Goal: Information Seeking & Learning: Learn about a topic

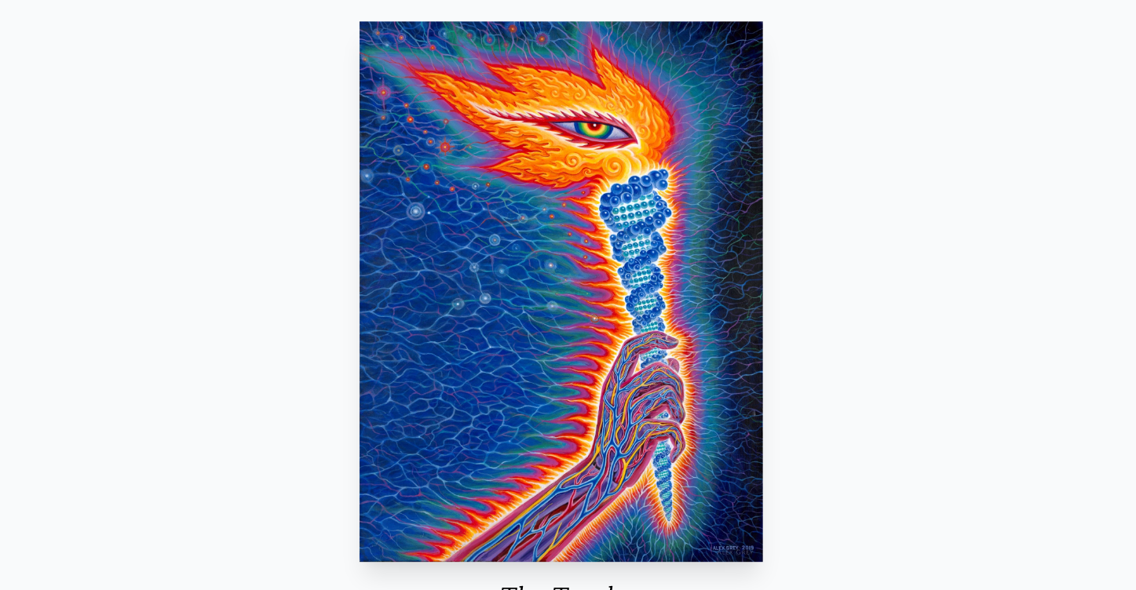
scroll to position [57, 0]
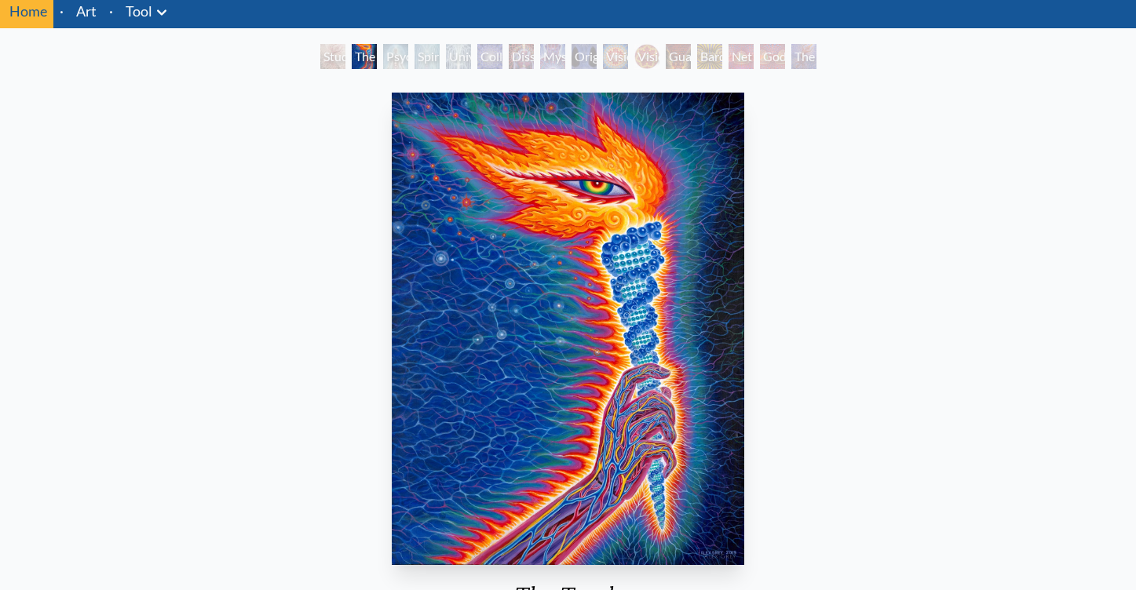
click at [613, 63] on div "Vision Crystal" at bounding box center [615, 56] width 25 height 25
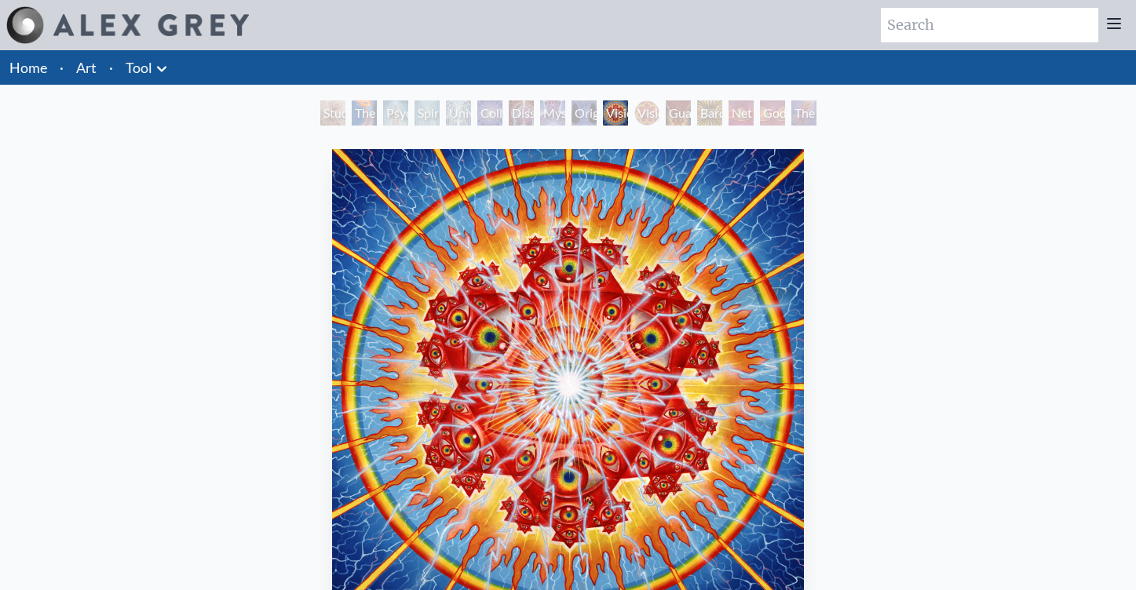
click at [660, 111] on div "Vision Crystal Tondo" at bounding box center [646, 113] width 25 height 25
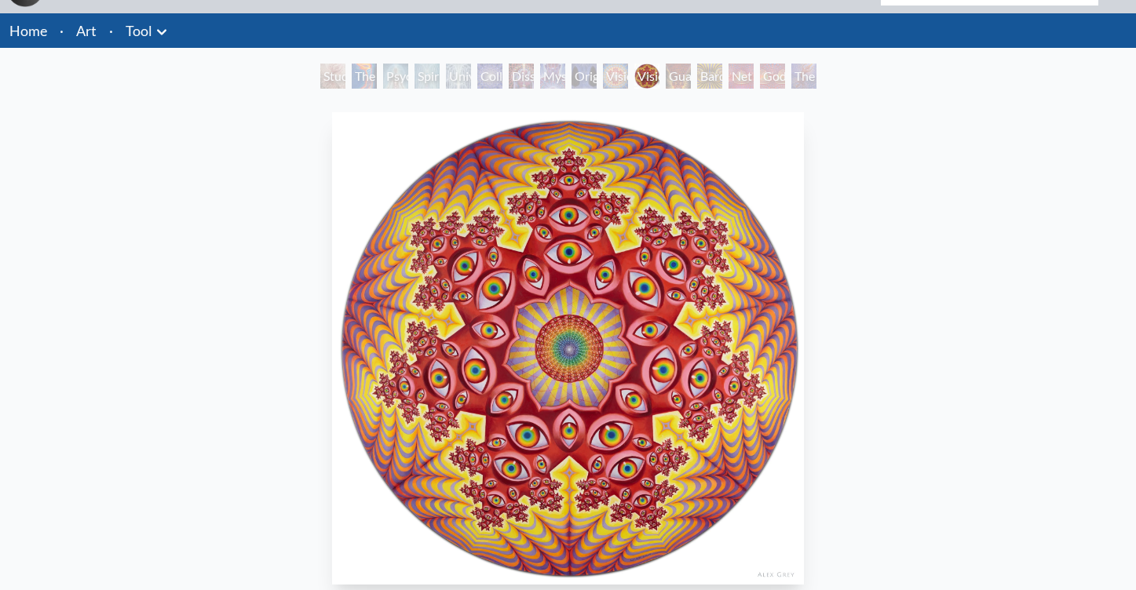
scroll to position [43, 0]
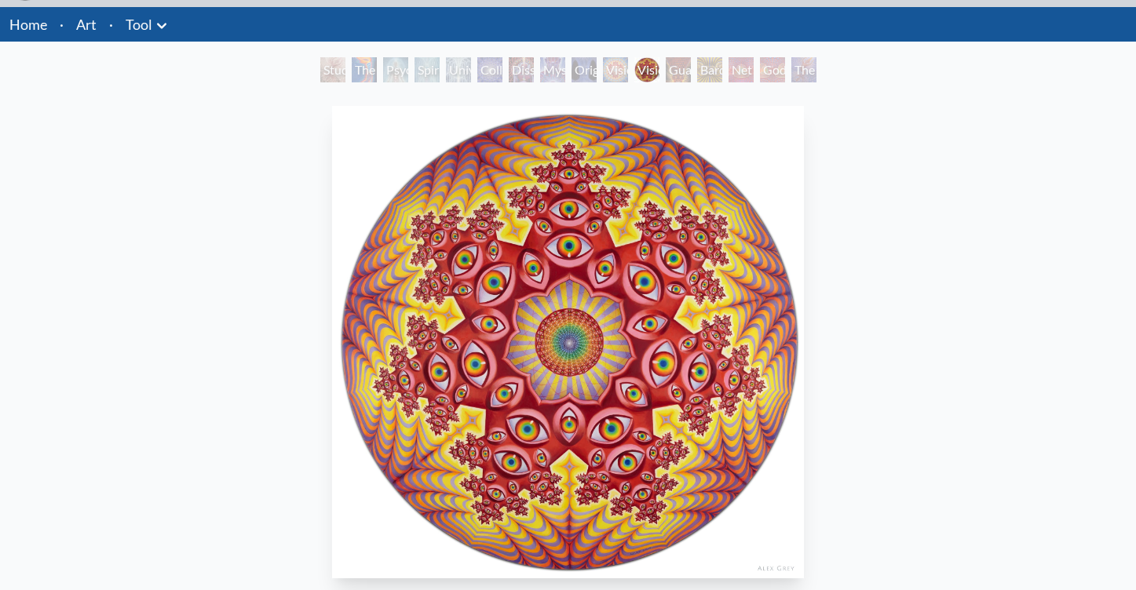
click at [691, 71] on div "Guardian of Infinite Vision" at bounding box center [678, 69] width 25 height 25
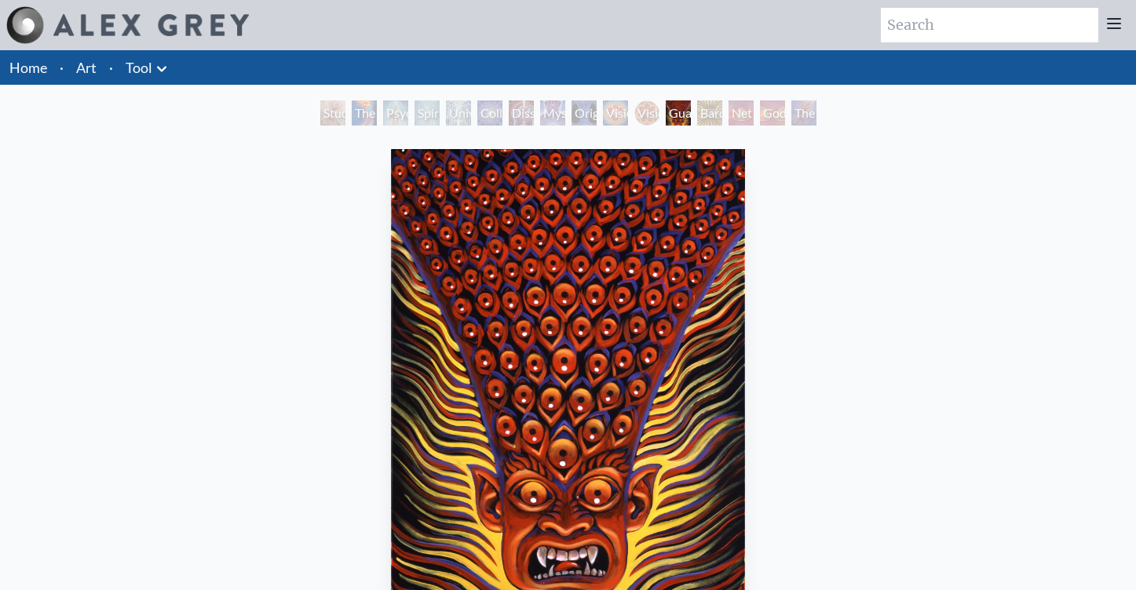
click at [715, 119] on div "Bardo Being" at bounding box center [709, 113] width 25 height 25
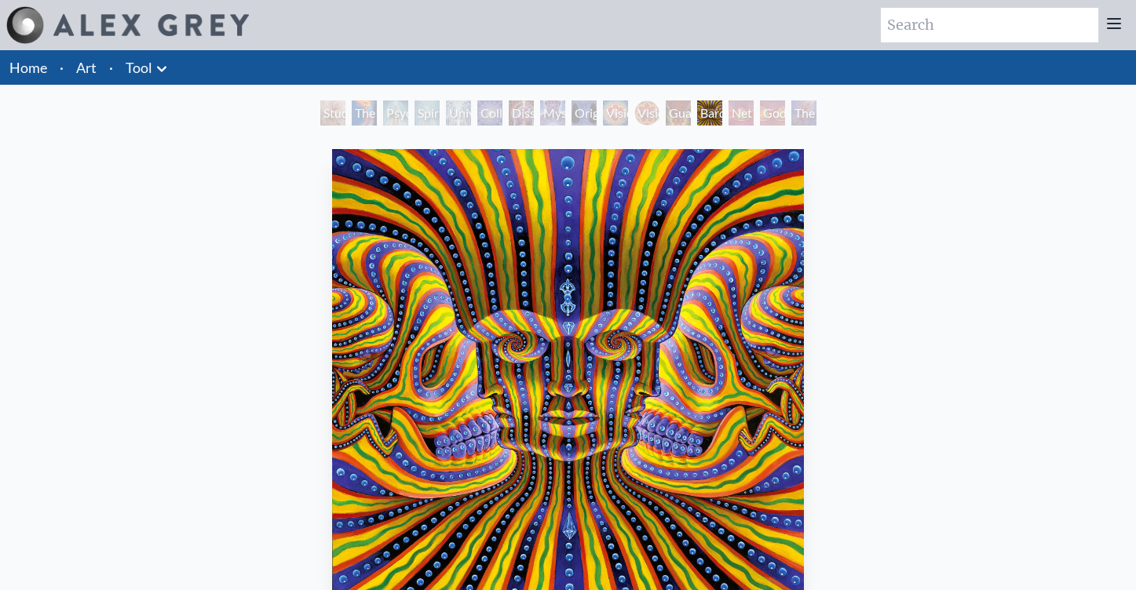
click at [747, 112] on div "Net of Being" at bounding box center [741, 113] width 25 height 25
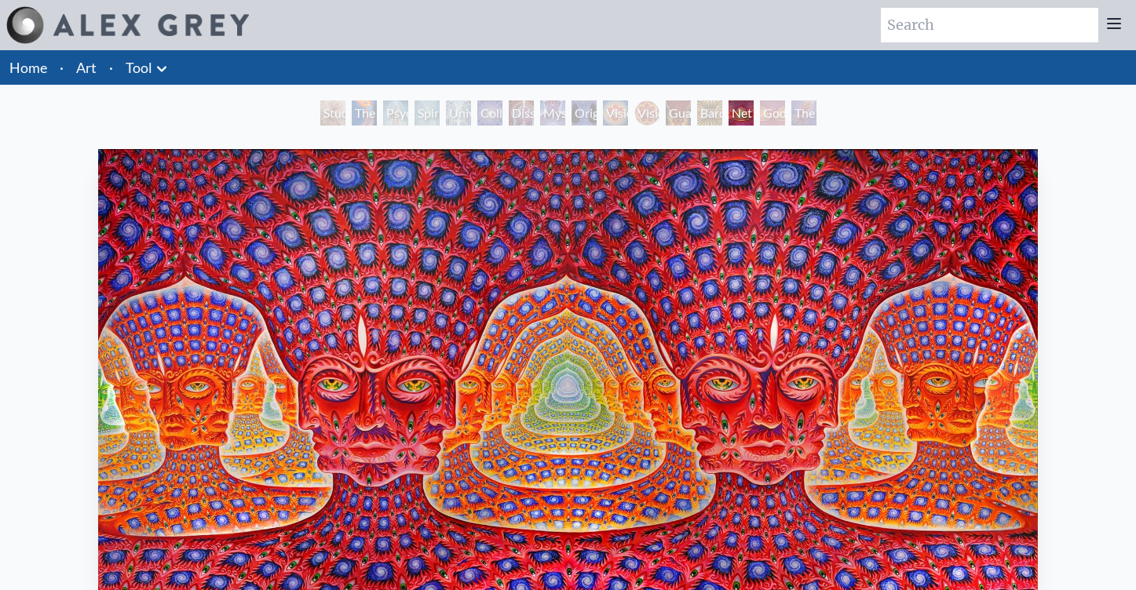
click at [791, 116] on div "The Great Turn" at bounding box center [803, 113] width 25 height 25
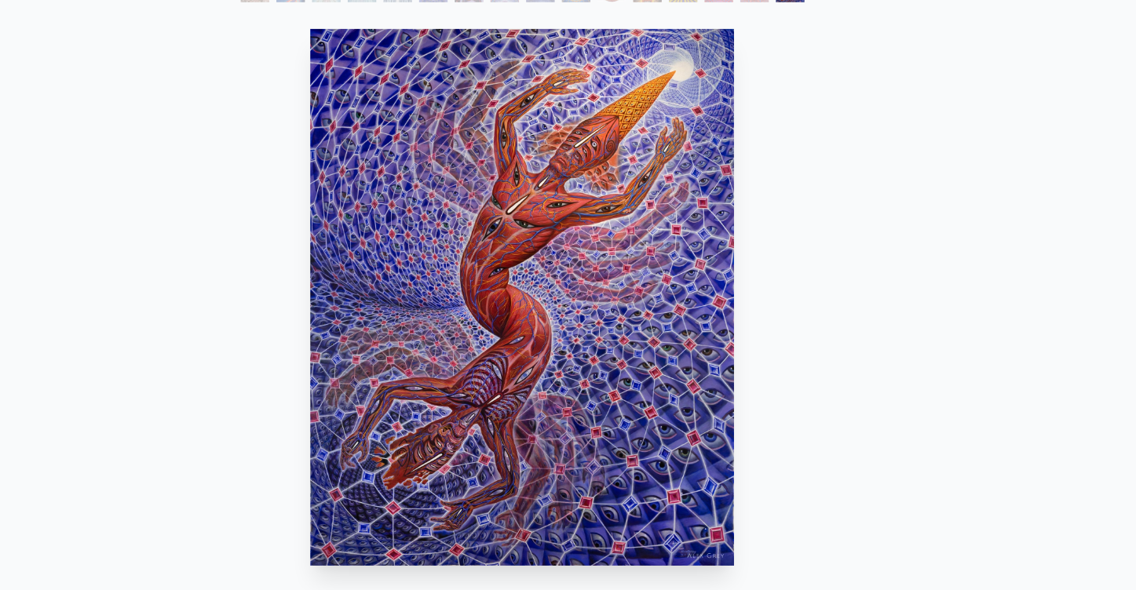
scroll to position [53, 0]
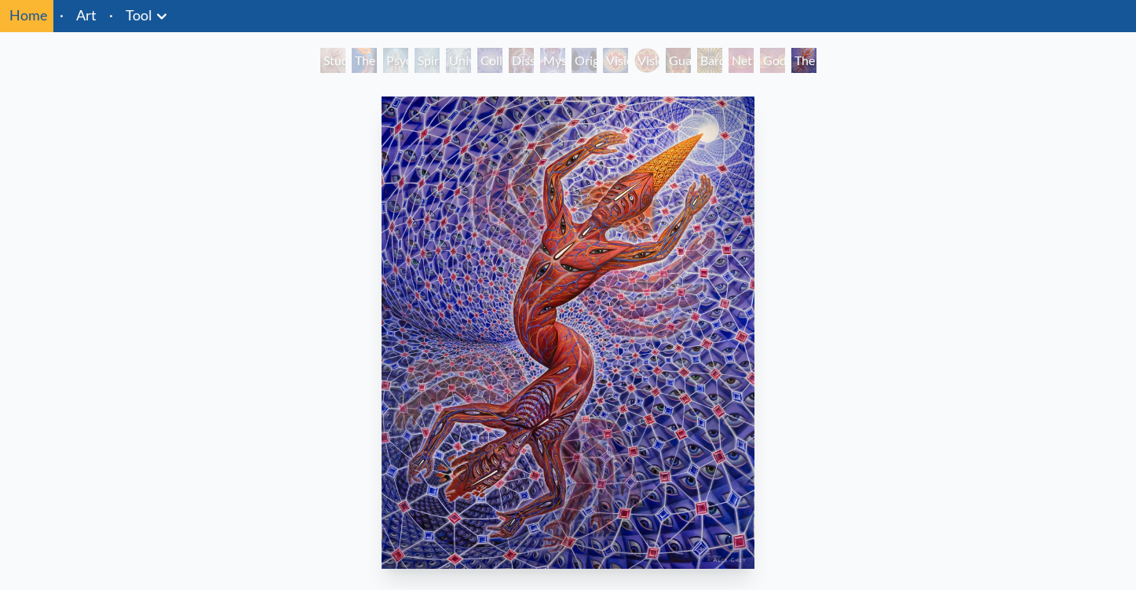
click at [774, 65] on div "Godself" at bounding box center [772, 60] width 25 height 25
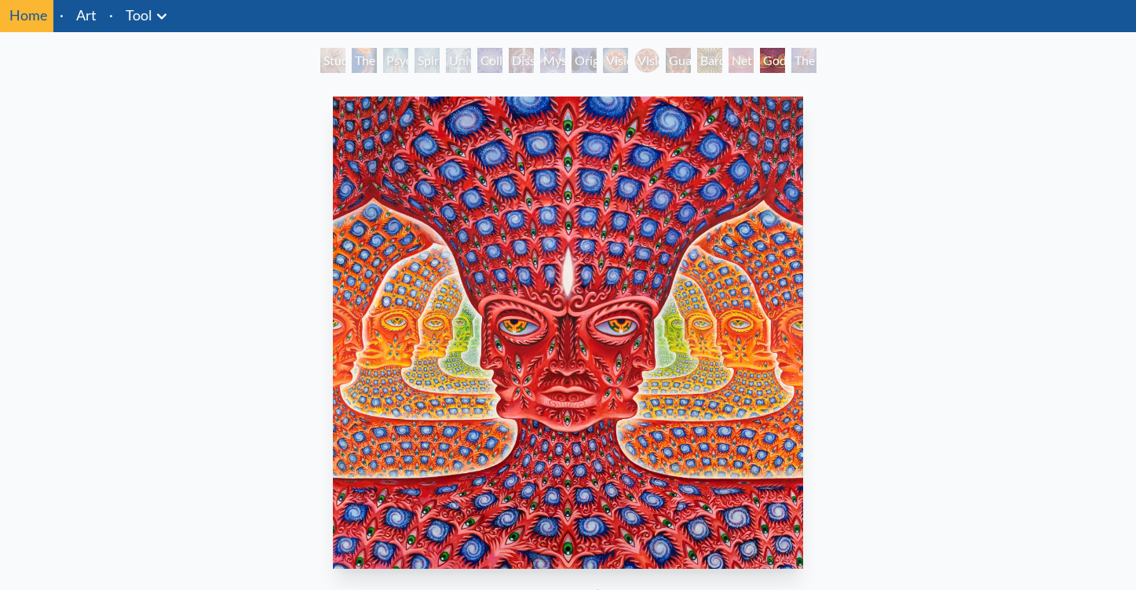
click at [383, 62] on div "Psychic Energy System" at bounding box center [395, 60] width 25 height 25
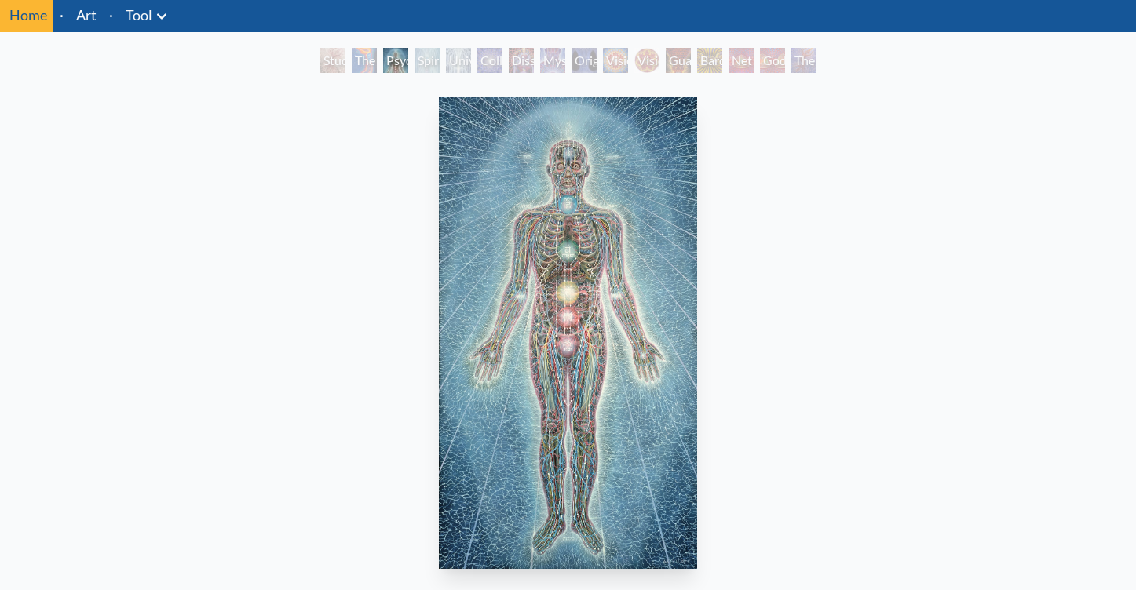
click at [377, 58] on div "The Torch" at bounding box center [364, 60] width 25 height 25
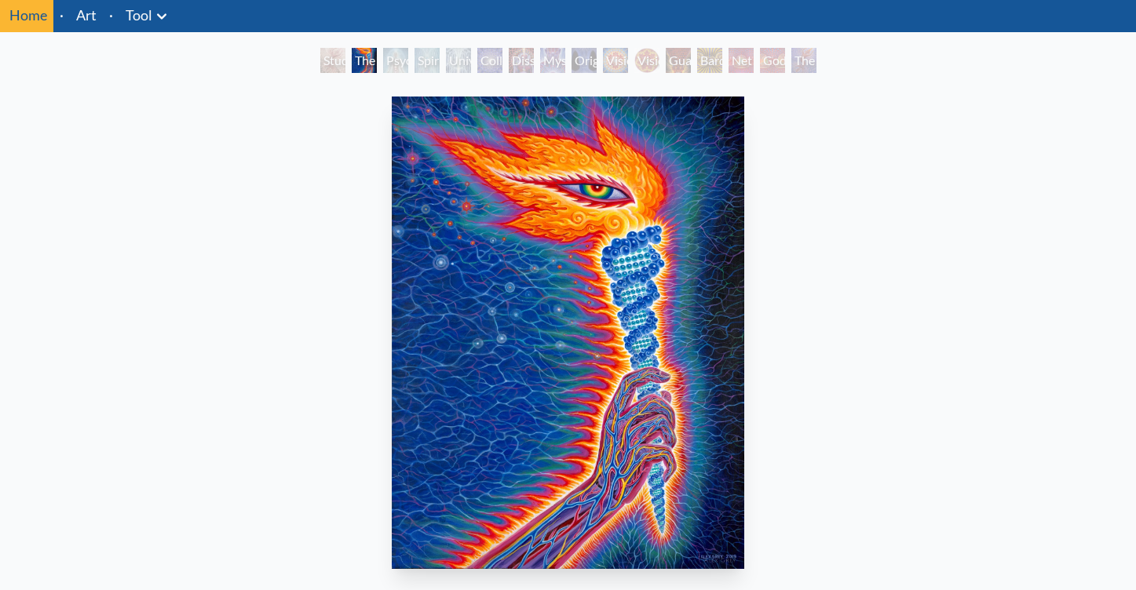
click at [323, 62] on div "Study for the Great Turn" at bounding box center [332, 60] width 25 height 25
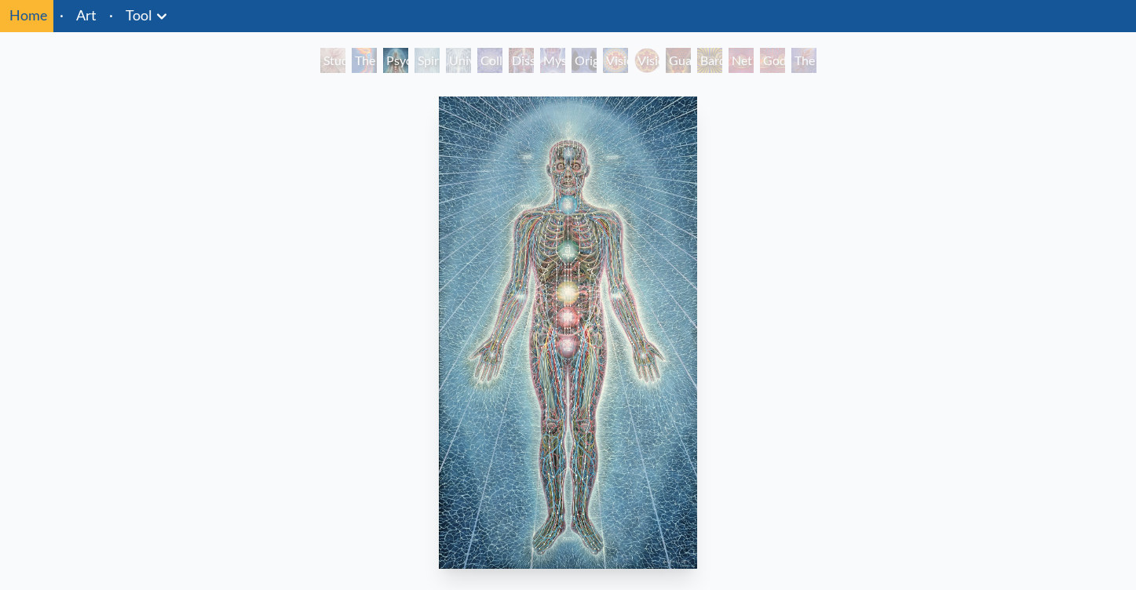
click at [44, 26] on li "Home" at bounding box center [26, 15] width 53 height 35
click at [44, 15] on link "Home" at bounding box center [28, 14] width 38 height 17
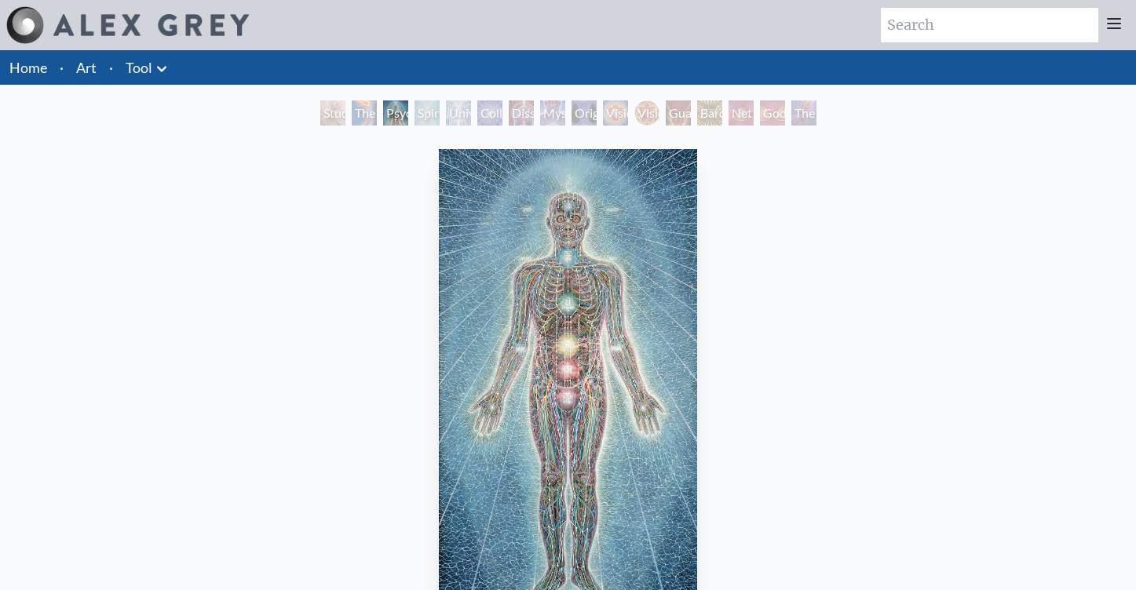
click at [163, 70] on icon at bounding box center [161, 69] width 19 height 19
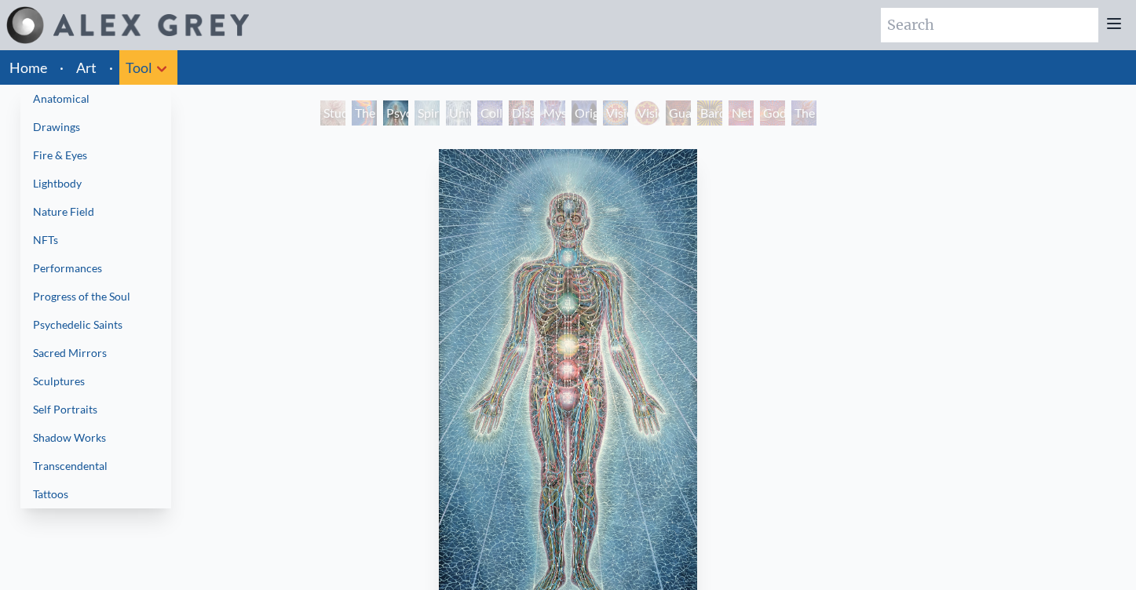
click at [156, 63] on div at bounding box center [568, 295] width 1136 height 590
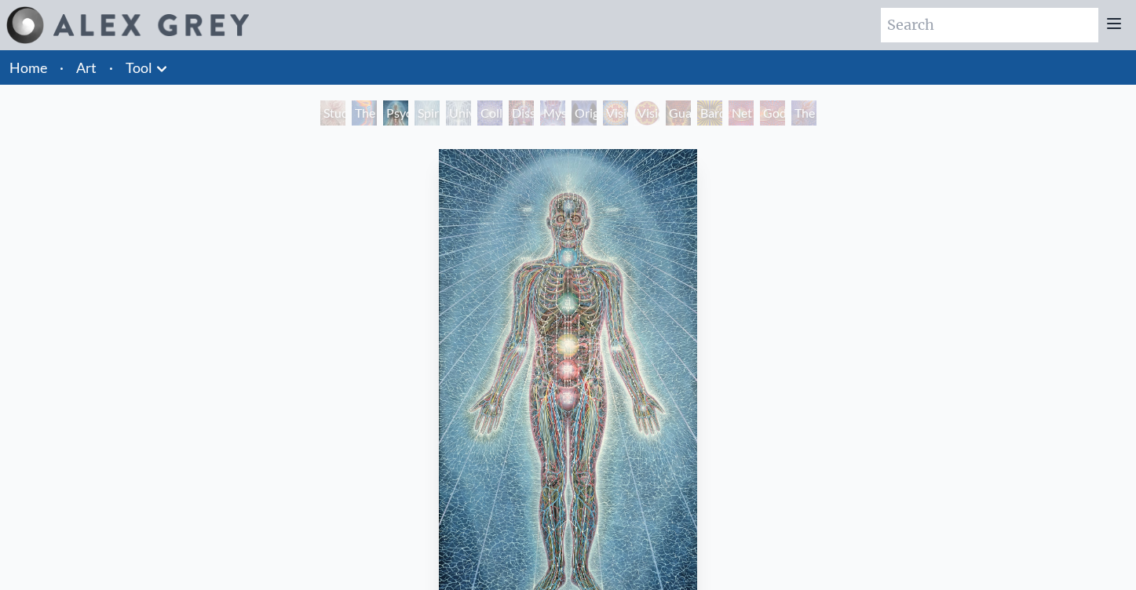
click at [148, 66] on link "Tool" at bounding box center [139, 68] width 27 height 22
click at [29, 68] on link "Home" at bounding box center [28, 67] width 38 height 17
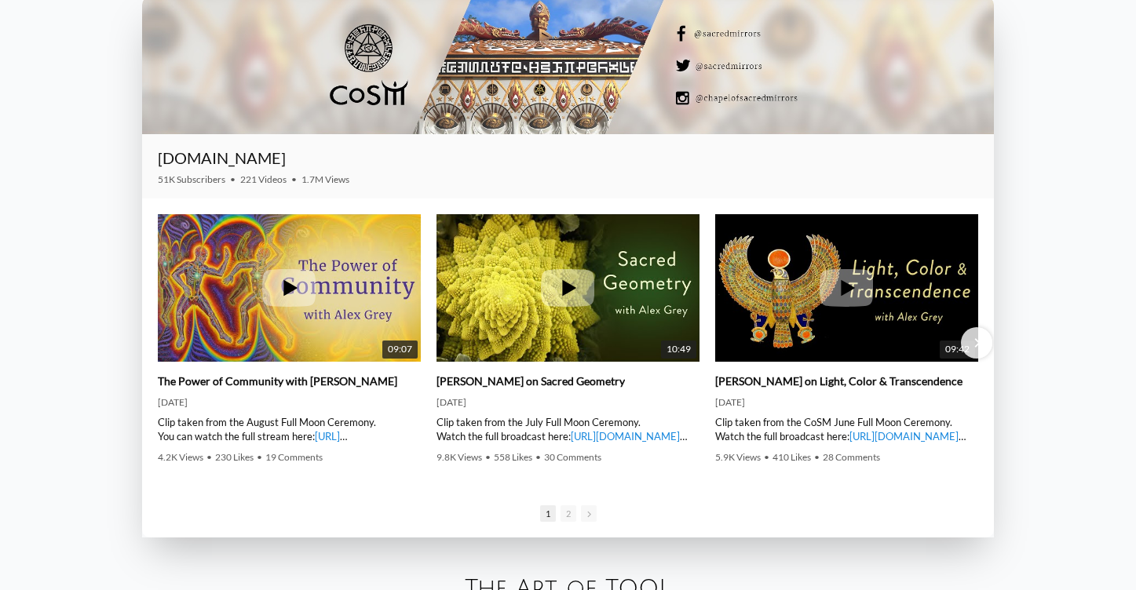
scroll to position [2262, 0]
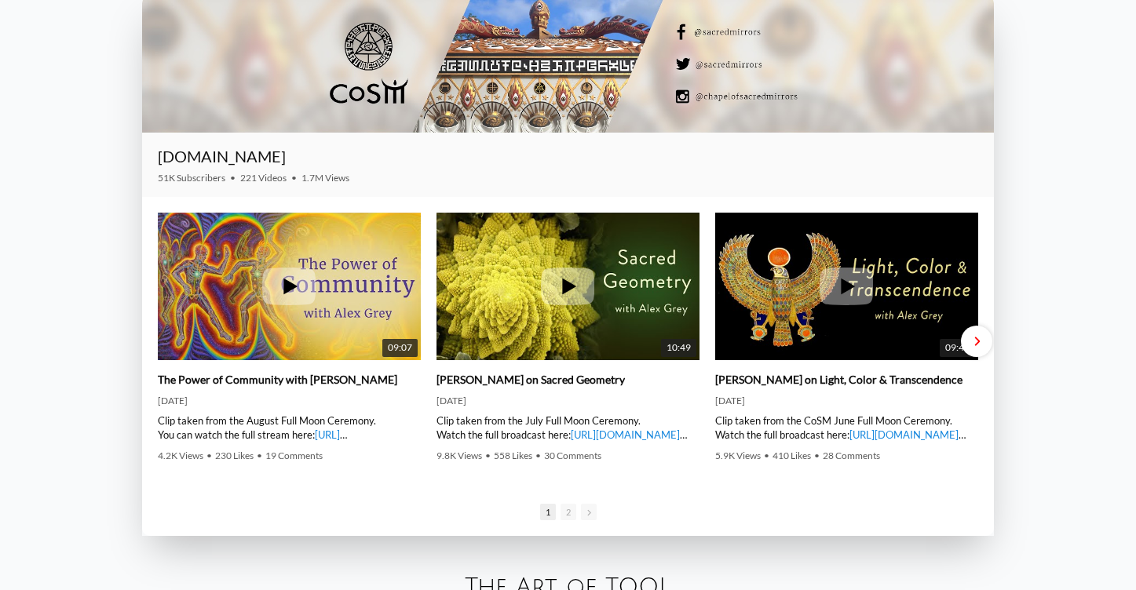
click at [976, 341] on span "Next slide" at bounding box center [976, 342] width 5 height 12
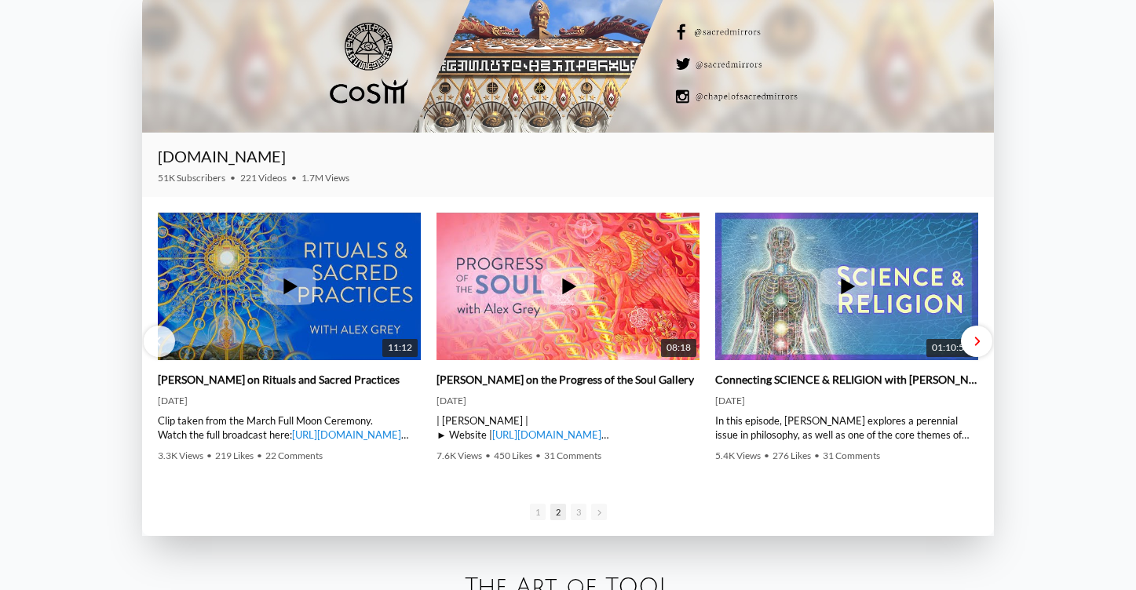
click at [974, 349] on div "Next slide" at bounding box center [976, 341] width 31 height 31
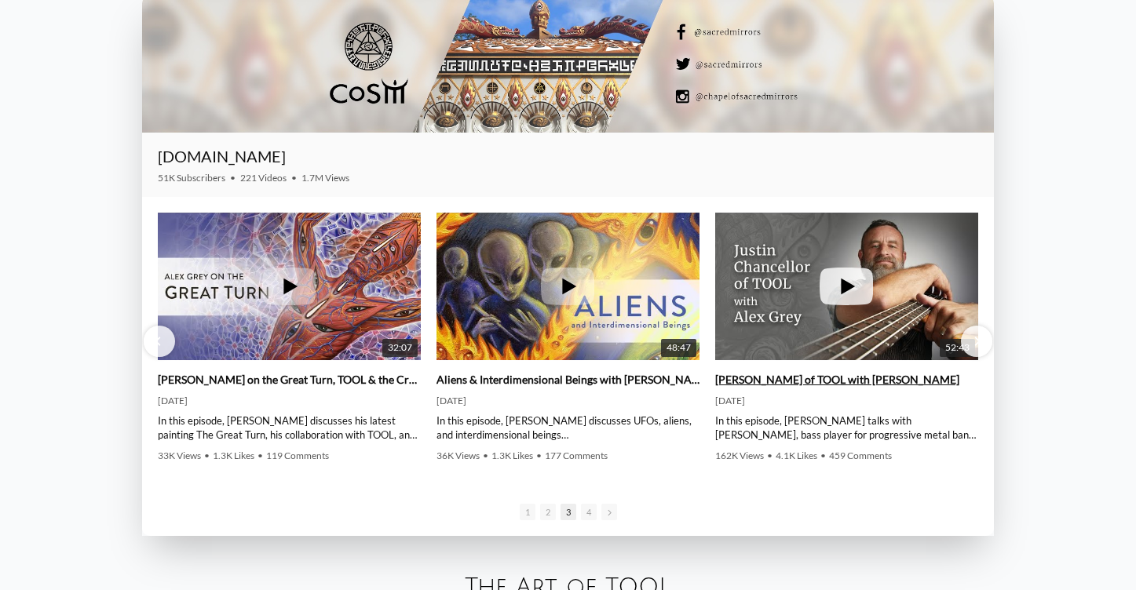
click at [835, 294] on icon at bounding box center [846, 287] width 53 height 38
click at [973, 340] on div "Next slide" at bounding box center [976, 341] width 31 height 31
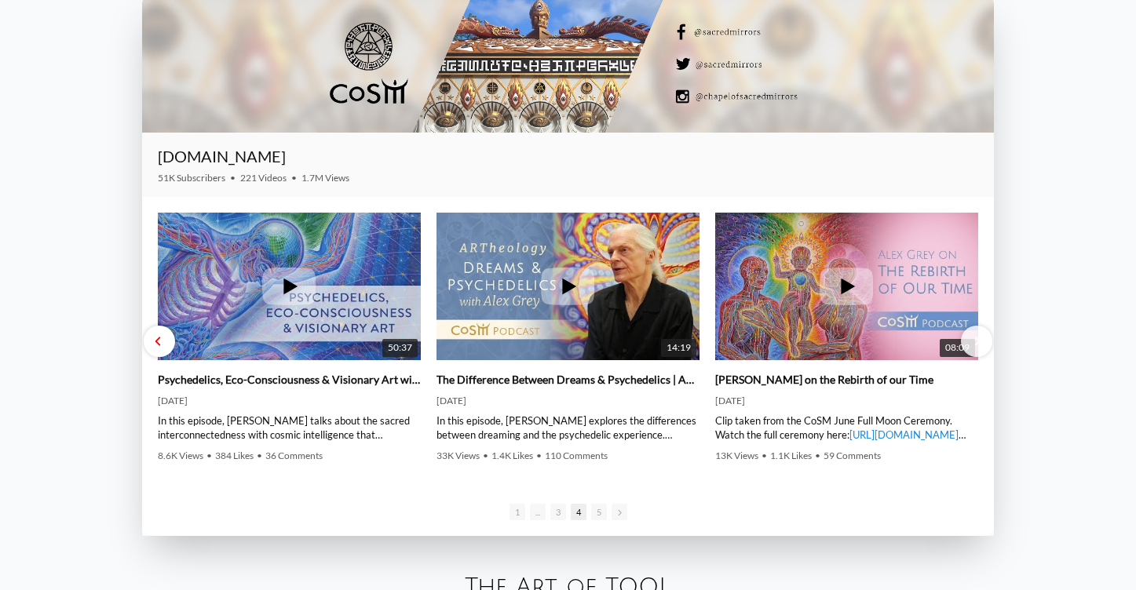
click at [156, 339] on span "Previous slide" at bounding box center [158, 342] width 5 height 12
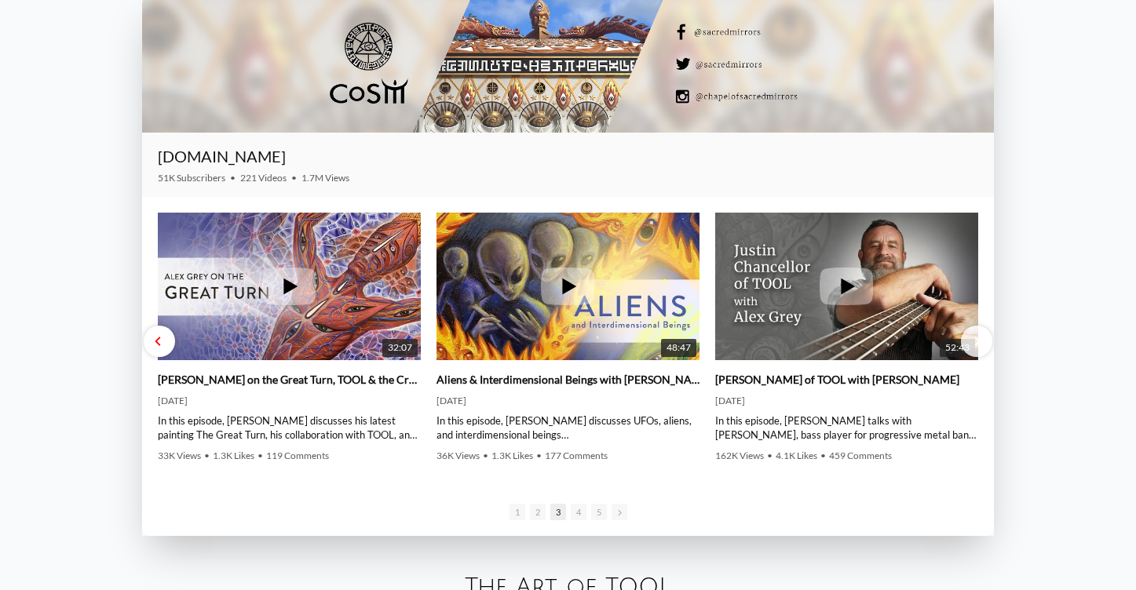
click at [159, 343] on span "Previous slide" at bounding box center [158, 342] width 5 height 12
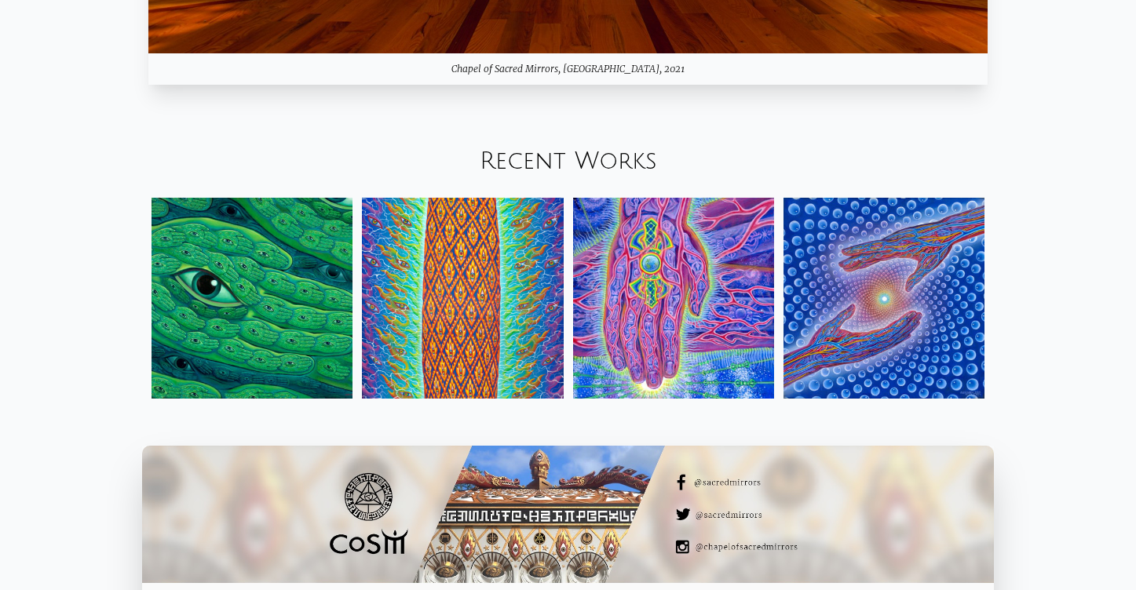
scroll to position [1805, 0]
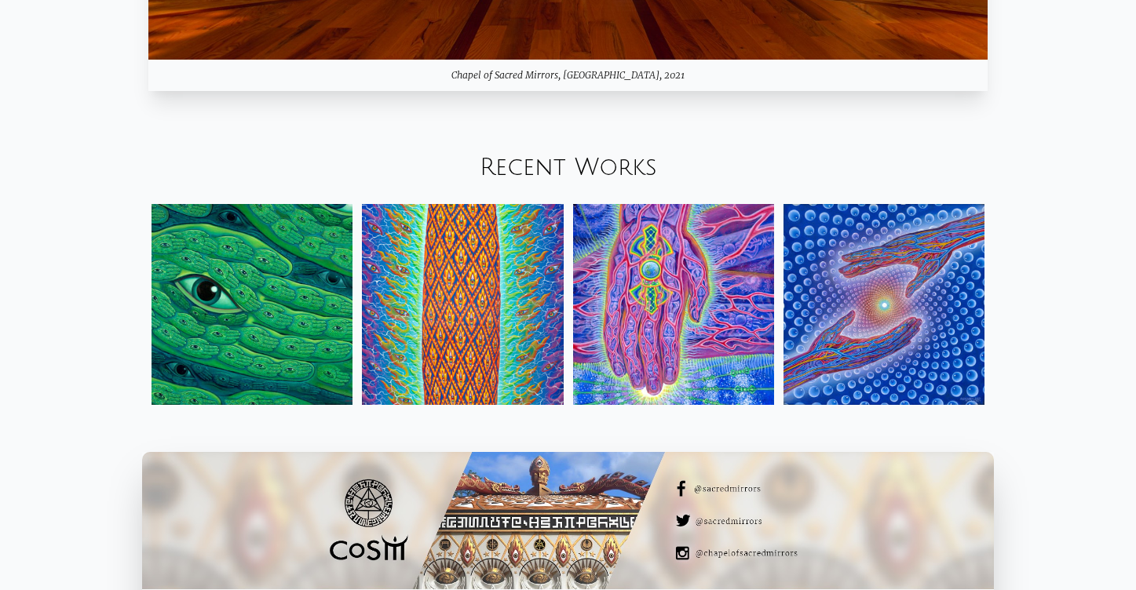
click at [469, 321] on img at bounding box center [462, 304] width 201 height 201
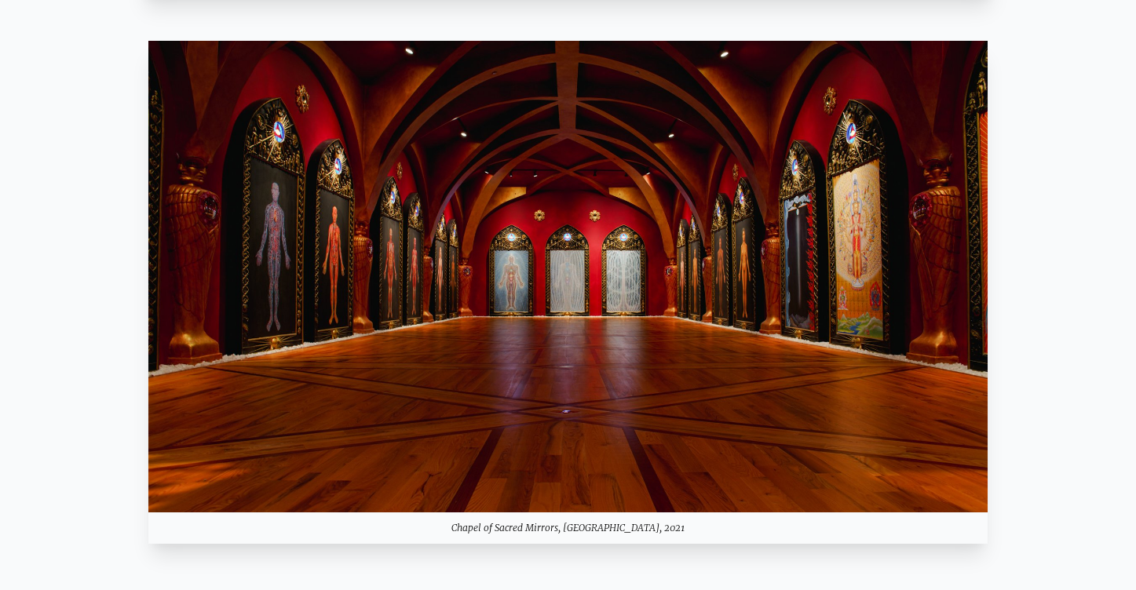
scroll to position [1345, 0]
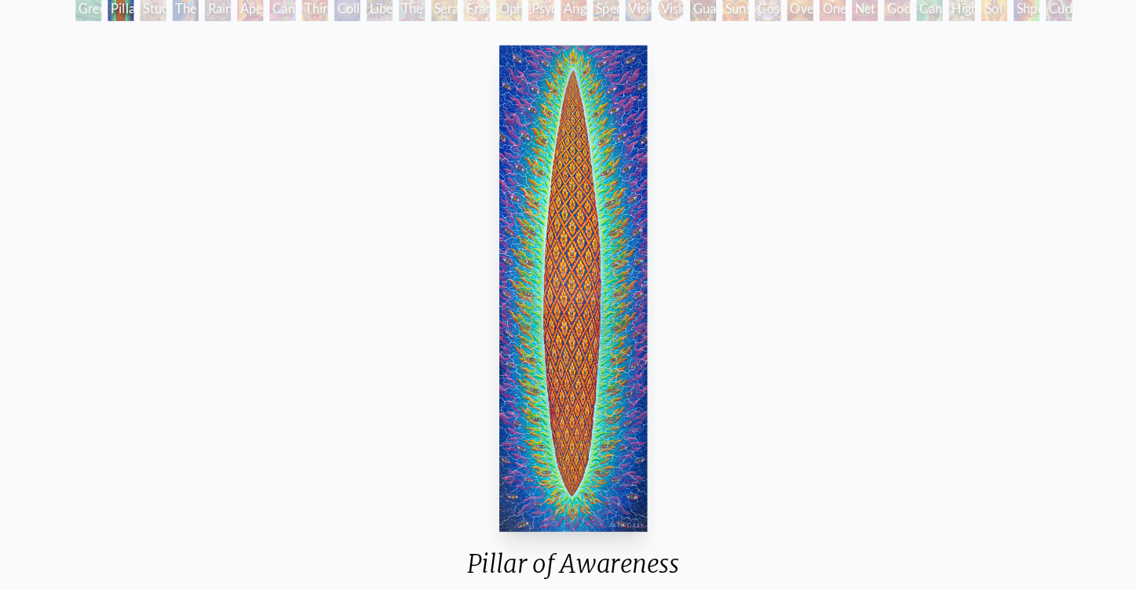
scroll to position [102, 0]
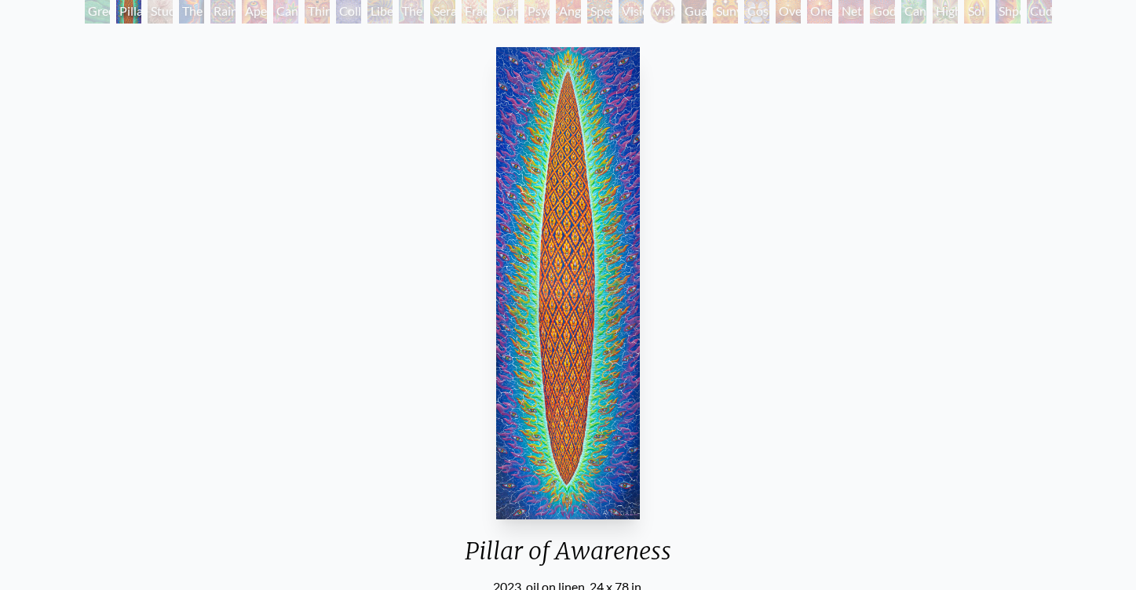
click at [148, 8] on div "Study for the Great Turn" at bounding box center [160, 10] width 25 height 25
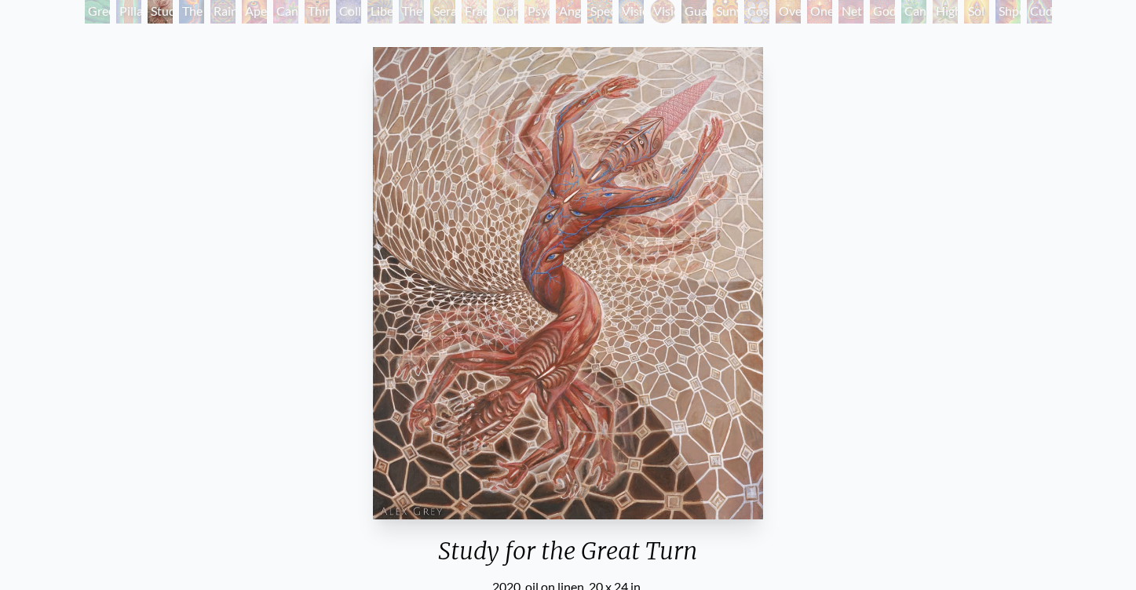
click at [85, 16] on div "Green Hand" at bounding box center [97, 10] width 25 height 25
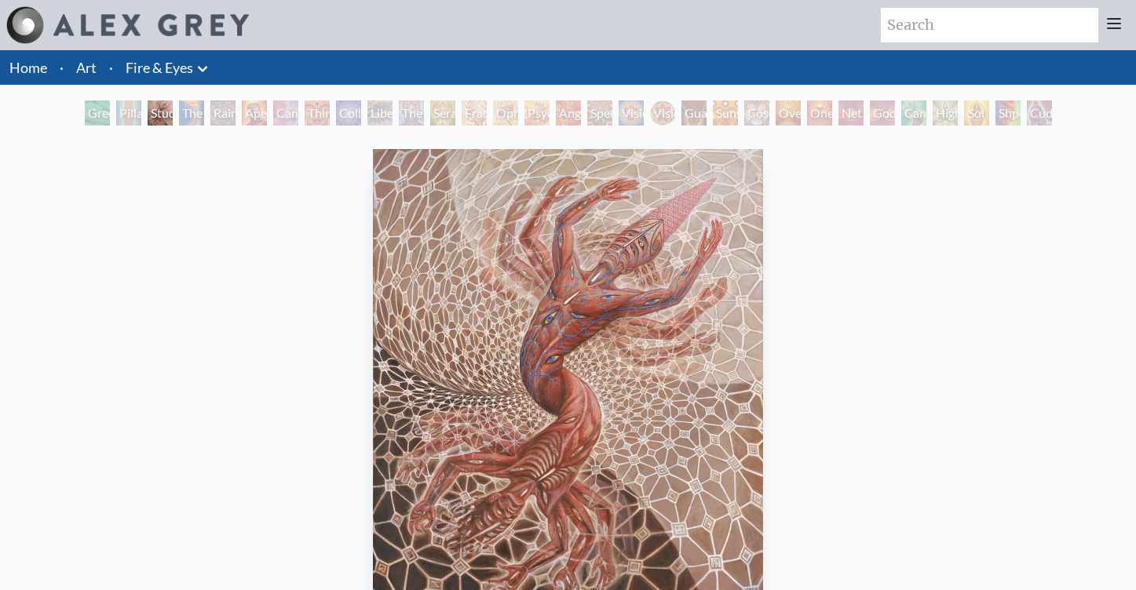
scroll to position [102, 0]
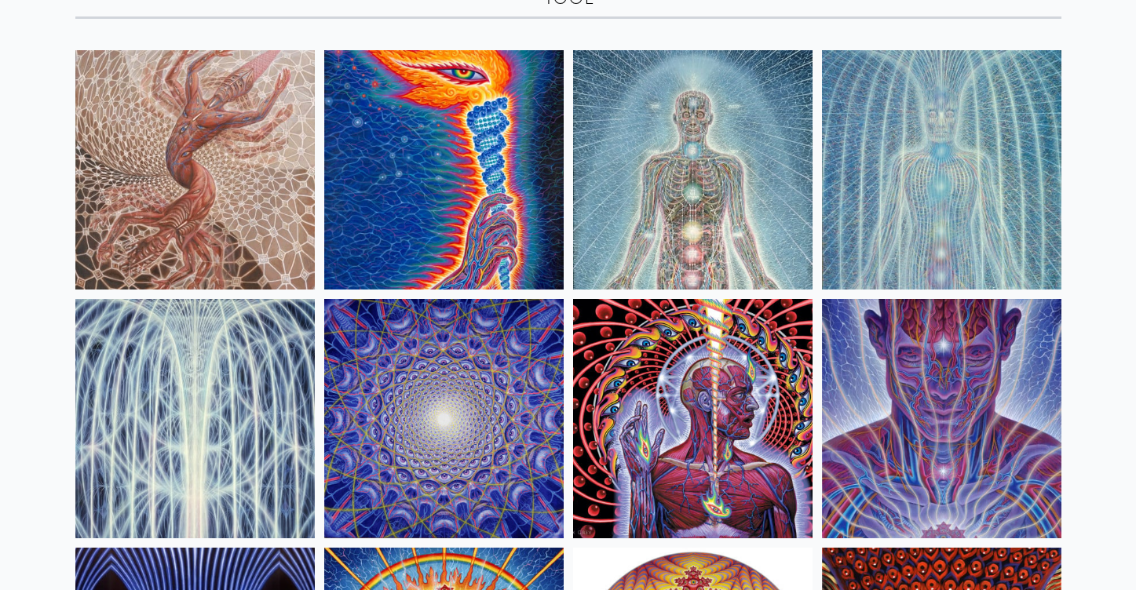
scroll to position [177, 0]
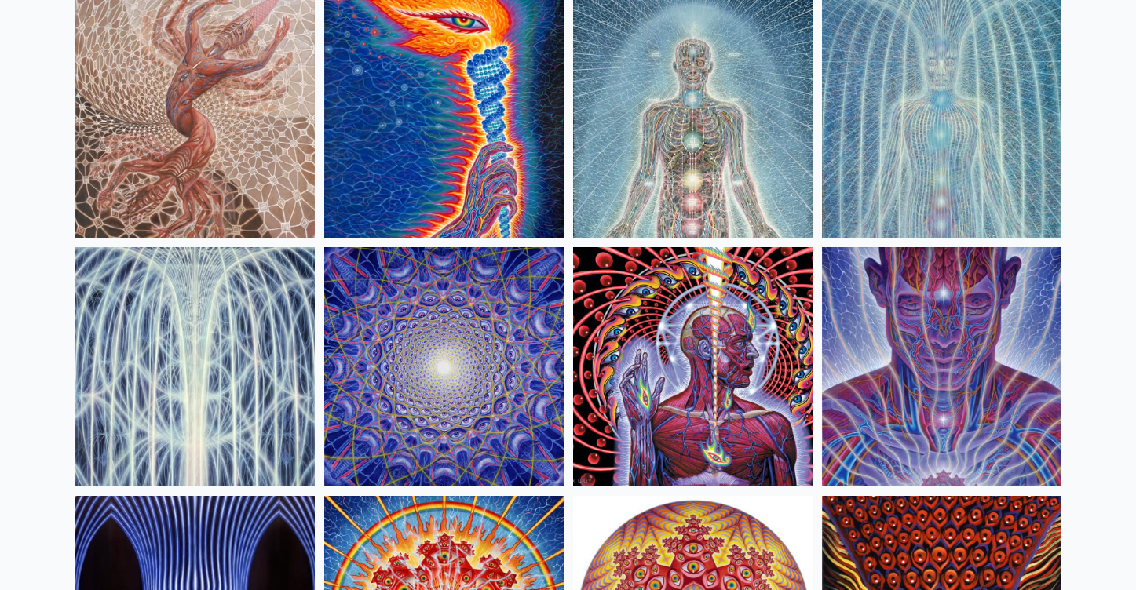
click at [159, 309] on img at bounding box center [194, 366] width 239 height 239
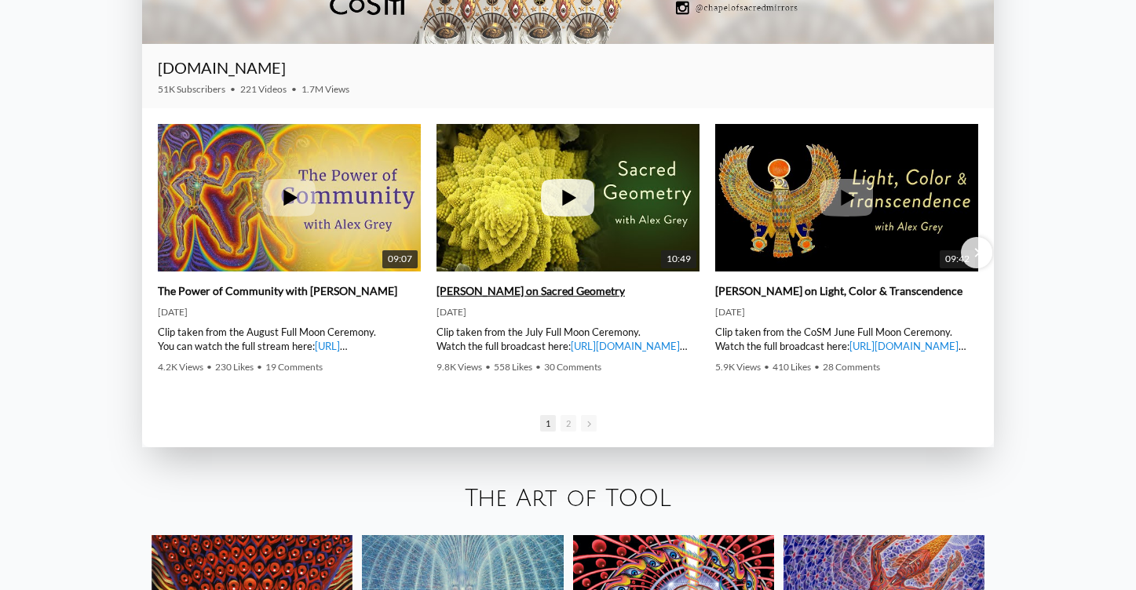
scroll to position [2347, 0]
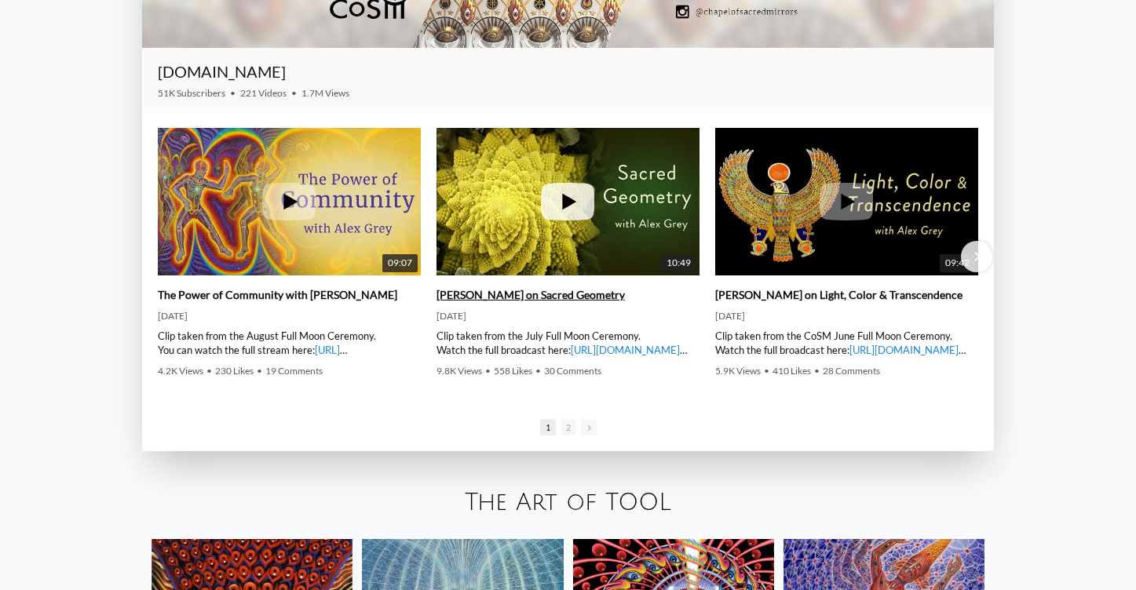
click at [563, 202] on icon at bounding box center [570, 202] width 14 height 16
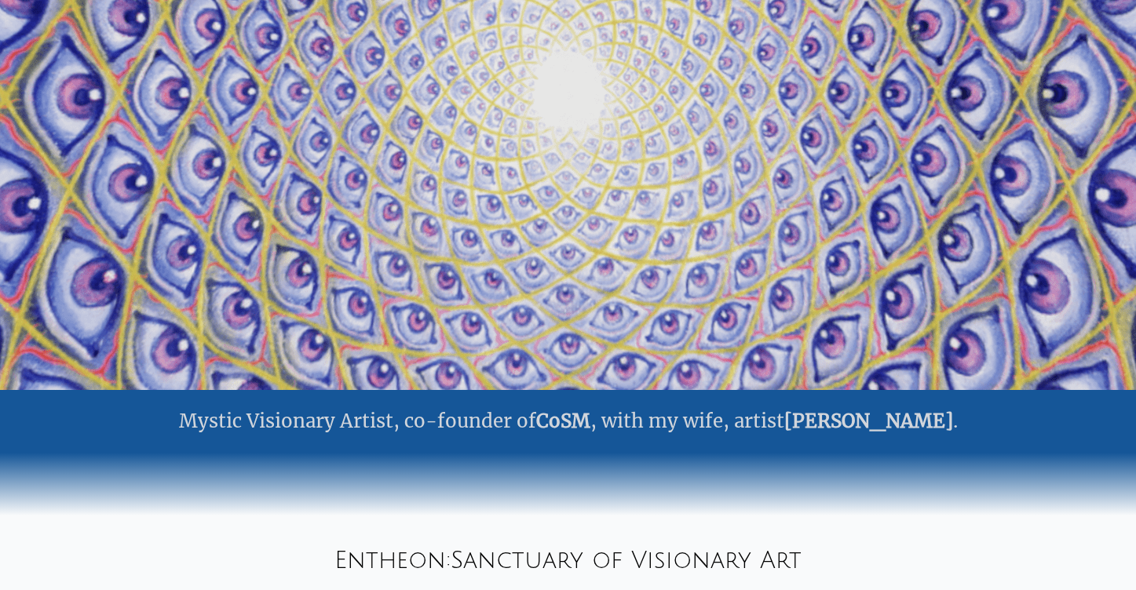
scroll to position [201, 0]
